Goal: Information Seeking & Learning: Understand process/instructions

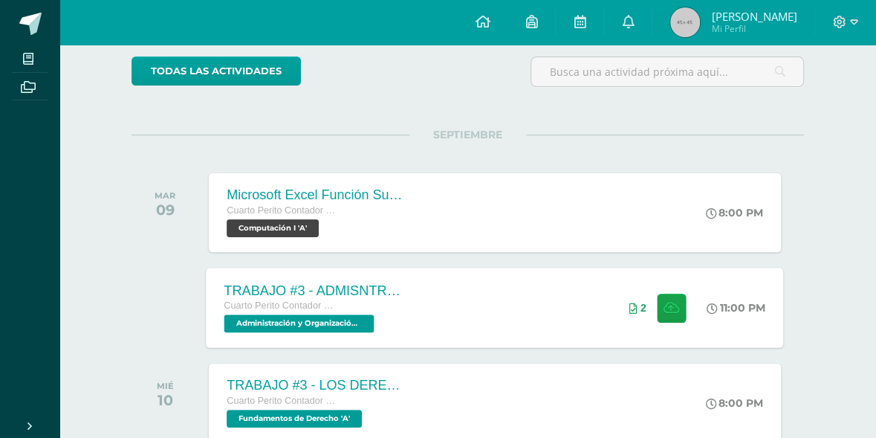
scroll to position [121, 0]
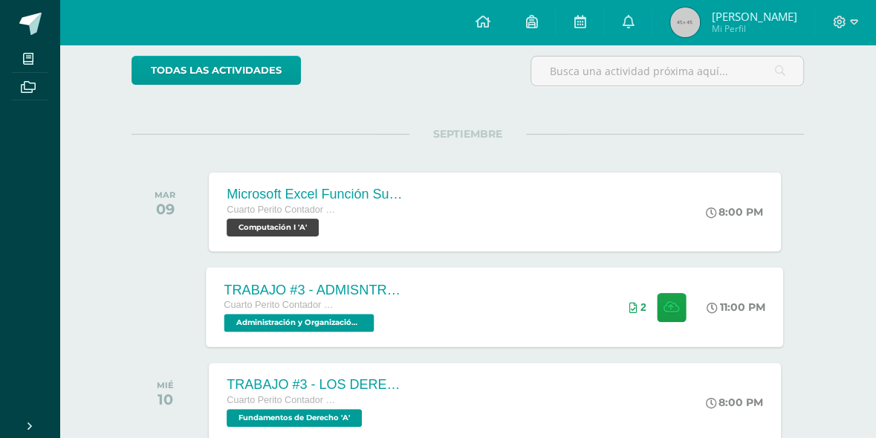
click at [417, 327] on div "TRABAJO #3 - ADMISNTRACIÓN PÚBLICA Cuarto Perito Contador con Orientación en Co…" at bounding box center [315, 307] width 216 height 80
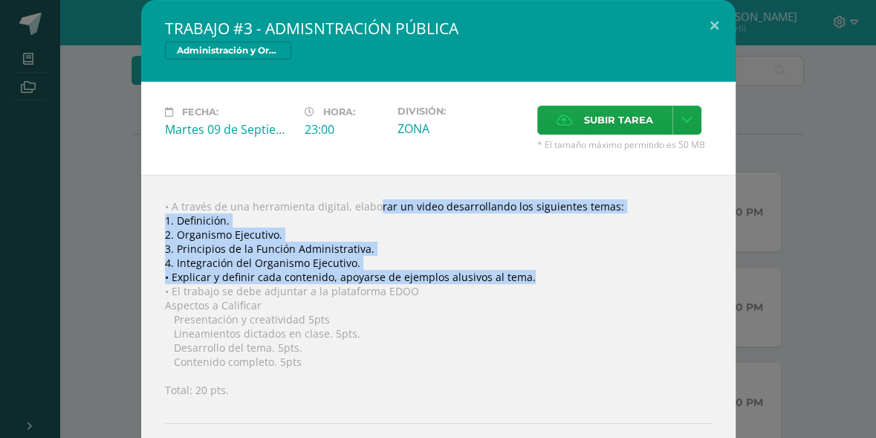
drag, startPoint x: 348, startPoint y: 204, endPoint x: 539, endPoint y: 270, distance: 201.6
click at [539, 270] on div "• A través de una herramienta digital, elaborar un video desarrollando los sigu…" at bounding box center [438, 354] width 594 height 359
copy div "elaborar un video desarrollando los siguientes temas: 1. Definición. 2. Organis…"
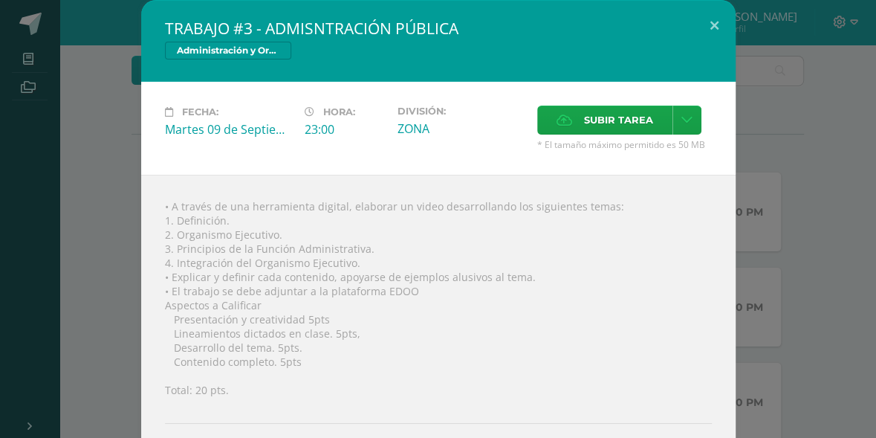
click at [146, 144] on div "Fecha: [DATE] Hora: 23:00 División: ZONA Subir tarea Cancelar" at bounding box center [438, 128] width 594 height 93
click at [127, 194] on div "TRABAJO #3 - ADMISNTRACIÓN PÚBLICA Administración y Organización de Oficina Fec…" at bounding box center [438, 267] width 864 height 534
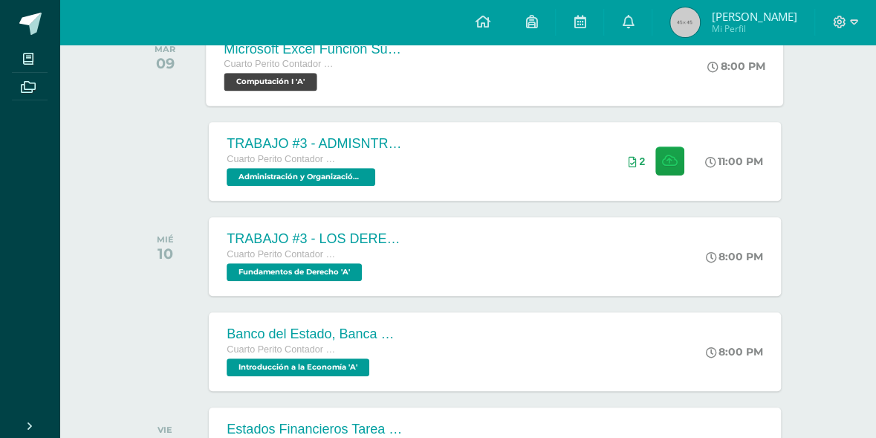
scroll to position [274, 0]
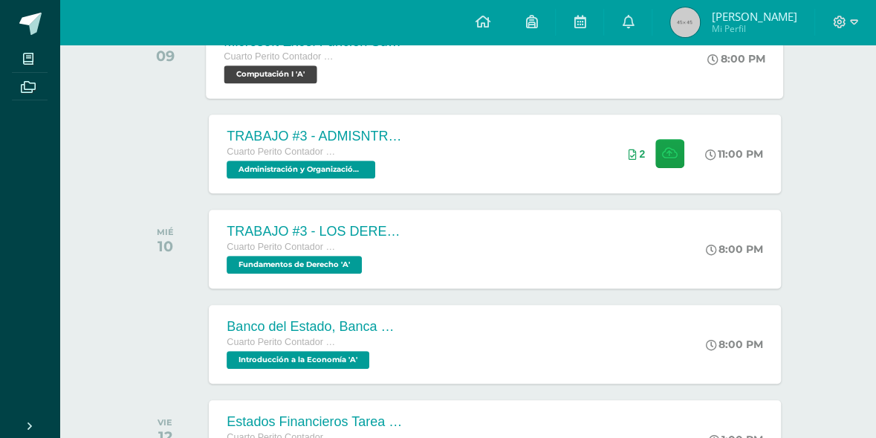
click at [274, 233] on div "TRABAJO #3 - LOS DERECHOS HUMANOS" at bounding box center [316, 232] width 178 height 16
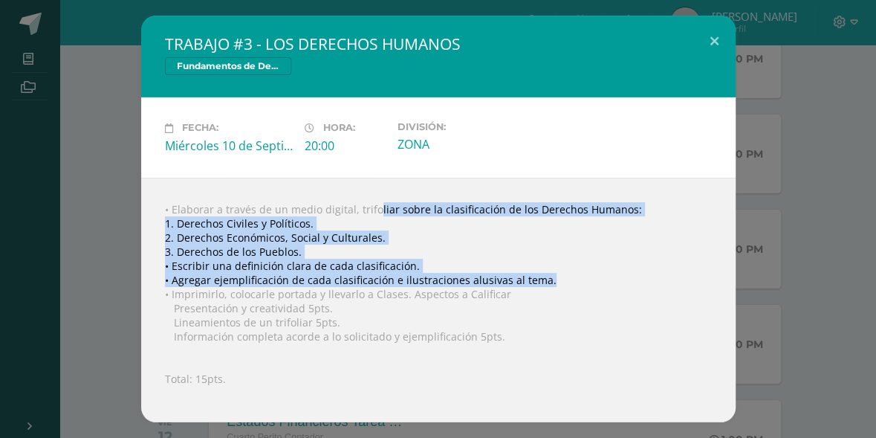
drag, startPoint x: 354, startPoint y: 210, endPoint x: 543, endPoint y: 280, distance: 201.5
click at [543, 280] on div "• Elaborar a través de un medio digital, trifoliar sobre la clasificación de lo…" at bounding box center [438, 300] width 594 height 244
copy div "trifoliar sobre la clasificación de los Derechos Humanos: 1. Derechos Civiles y…"
click at [719, 41] on button at bounding box center [714, 41] width 42 height 51
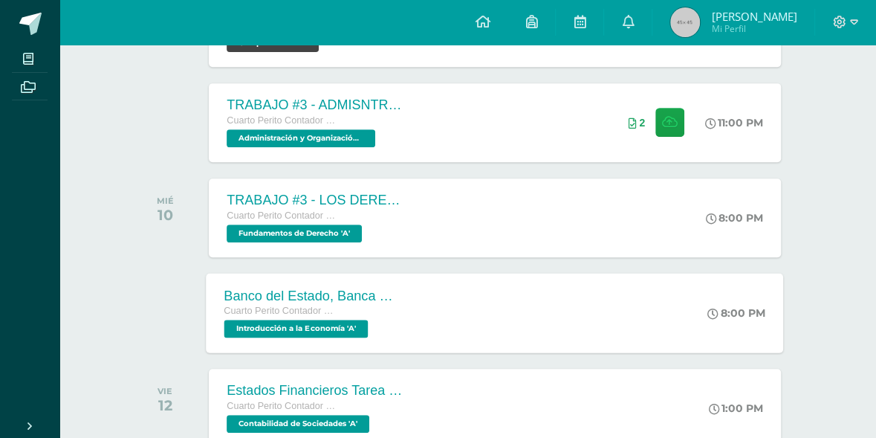
scroll to position [305, 0]
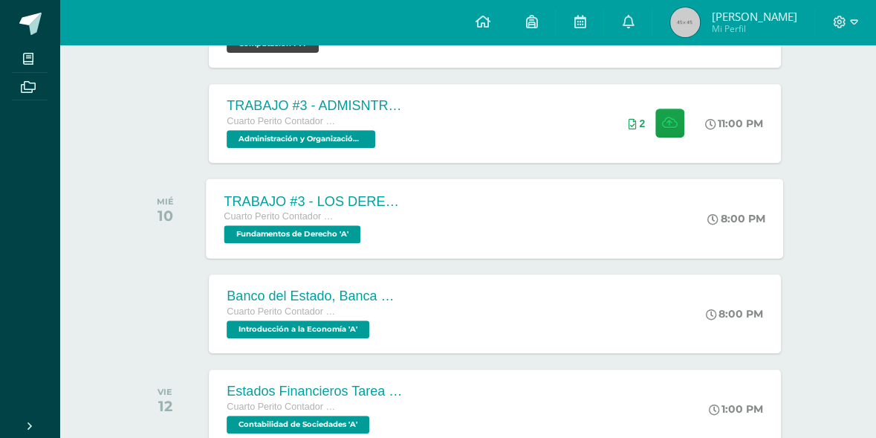
click at [435, 218] on div "TRABAJO #3 - LOS DERECHOS HUMANOS Cuarto Perito Contador con Orientación en Com…" at bounding box center [495, 218] width 577 height 80
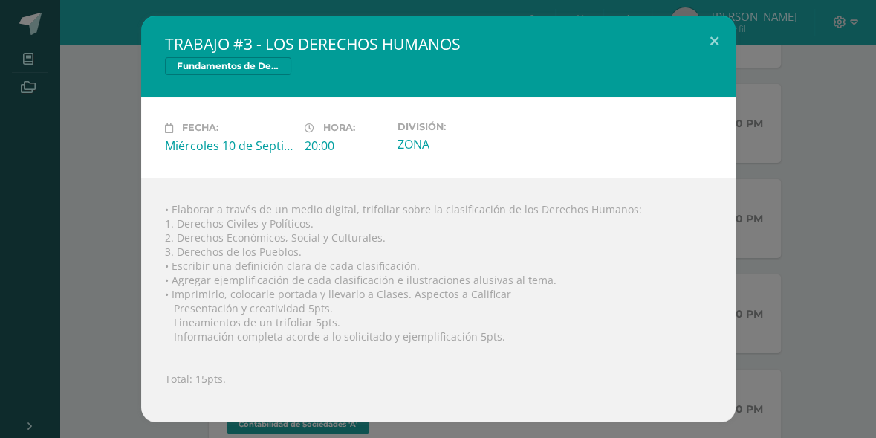
drag, startPoint x: 461, startPoint y: 48, endPoint x: 302, endPoint y: 56, distance: 159.3
click at [302, 54] on h2 "TRABAJO #3 - LOS DERECHOS HUMANOS" at bounding box center [438, 43] width 547 height 21
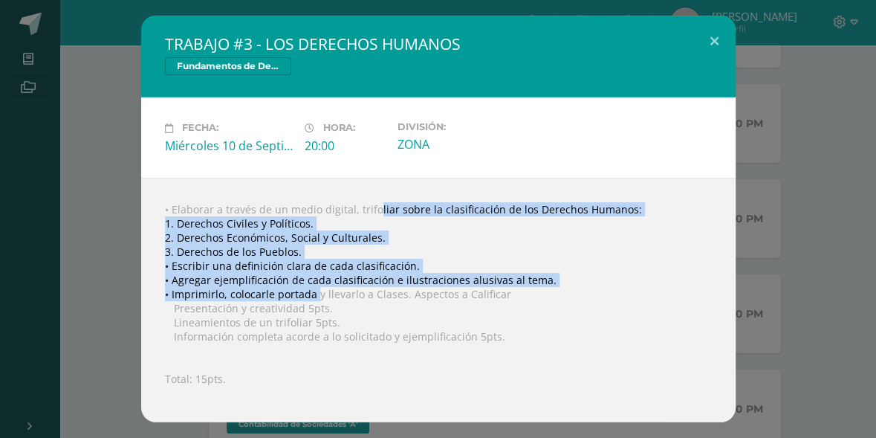
drag, startPoint x: 354, startPoint y: 212, endPoint x: 314, endPoint y: 294, distance: 92.0
click at [314, 294] on div "• Elaborar a través de un medio digital, trifoliar sobre la clasificación de lo…" at bounding box center [438, 300] width 594 height 244
copy div "trifoliar sobre la clasificación de los Derechos Humanos: 1. Derechos Civiles y…"
